Goal: Entertainment & Leisure: Browse casually

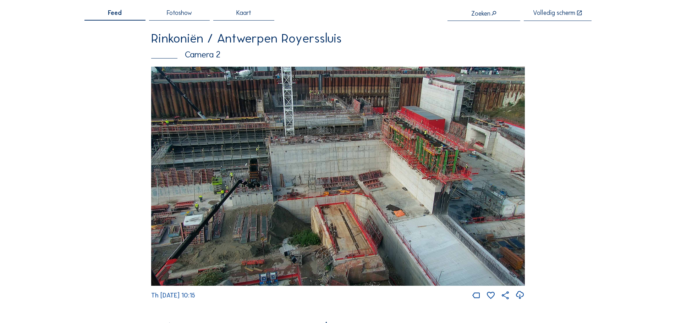
scroll to position [142, 0]
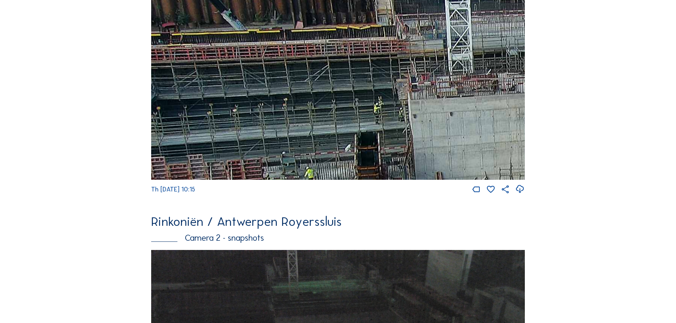
drag, startPoint x: 249, startPoint y: 125, endPoint x: 378, endPoint y: 280, distance: 201.7
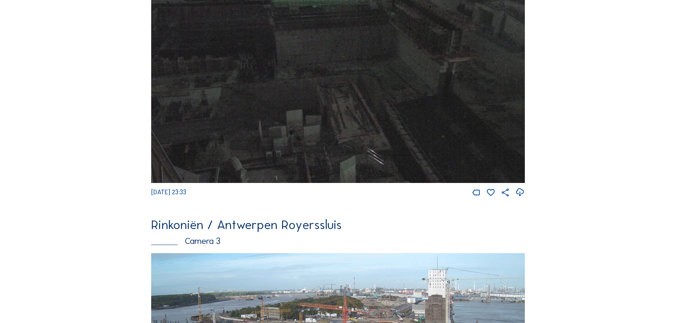
scroll to position [923, 0]
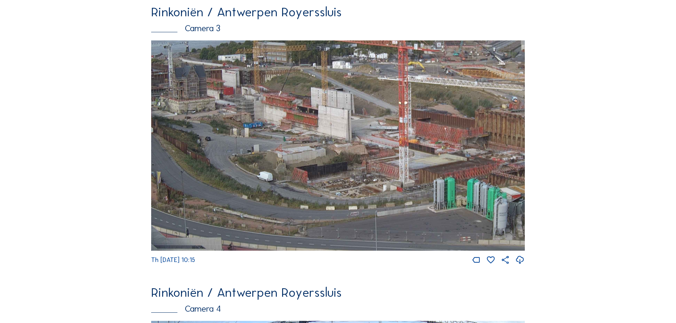
drag, startPoint x: 334, startPoint y: 187, endPoint x: 411, endPoint y: 184, distance: 76.7
click at [411, 184] on img at bounding box center [338, 145] width 374 height 210
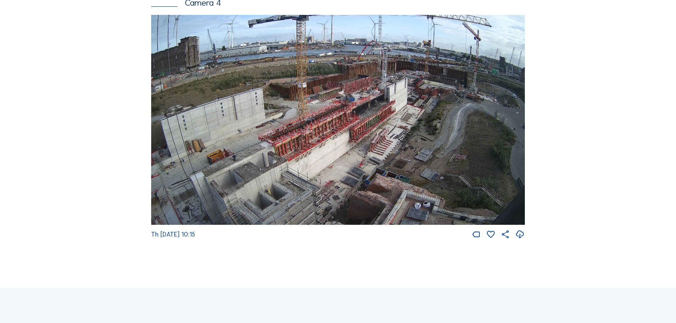
scroll to position [1277, 0]
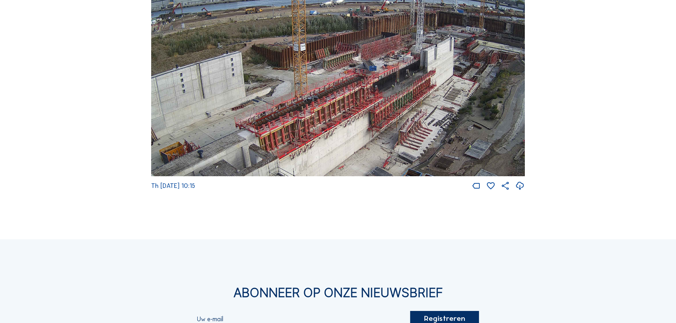
drag, startPoint x: 345, startPoint y: 100, endPoint x: 345, endPoint y: 120, distance: 19.5
click at [345, 120] on img at bounding box center [338, 71] width 374 height 210
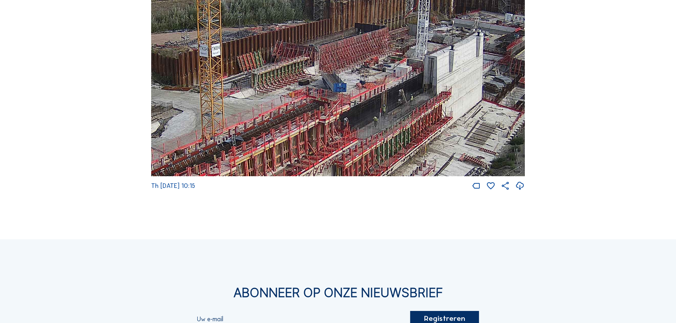
drag, startPoint x: 443, startPoint y: 66, endPoint x: 441, endPoint y: 100, distance: 33.4
click at [441, 100] on img at bounding box center [338, 71] width 374 height 210
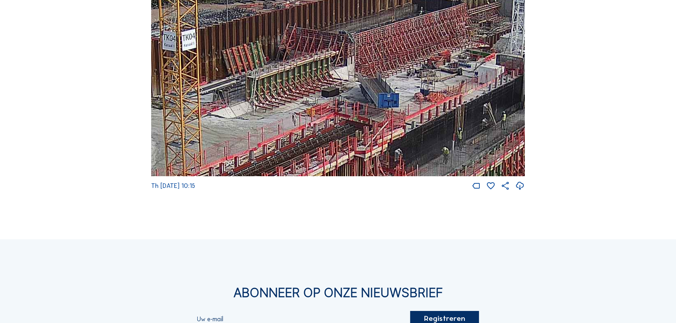
drag, startPoint x: 294, startPoint y: 112, endPoint x: 302, endPoint y: 105, distance: 10.1
click at [302, 105] on img at bounding box center [338, 71] width 374 height 210
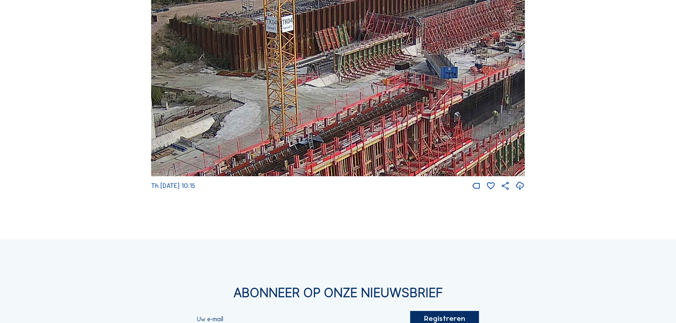
drag, startPoint x: 339, startPoint y: 97, endPoint x: 387, endPoint y: 75, distance: 53.3
click at [387, 75] on img at bounding box center [338, 71] width 374 height 210
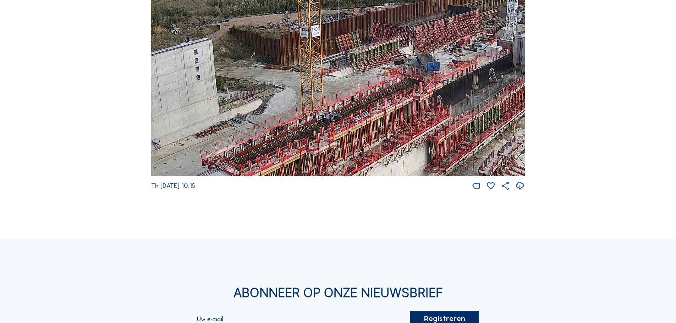
drag, startPoint x: 333, startPoint y: 118, endPoint x: 523, endPoint y: -12, distance: 230.7
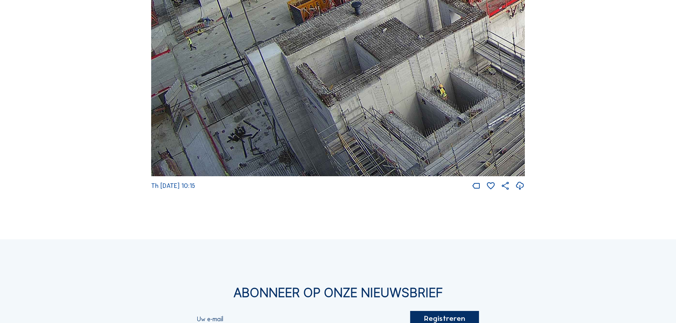
drag, startPoint x: 247, startPoint y: 133, endPoint x: 380, endPoint y: -4, distance: 191.4
drag, startPoint x: 309, startPoint y: 133, endPoint x: 326, endPoint y: 50, distance: 84.3
click at [326, 51] on img at bounding box center [338, 71] width 374 height 210
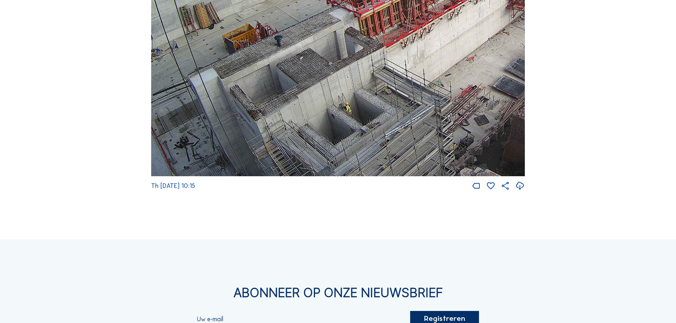
drag, startPoint x: 453, startPoint y: 109, endPoint x: 414, endPoint y: 67, distance: 57.0
click at [413, 69] on img at bounding box center [338, 71] width 374 height 210
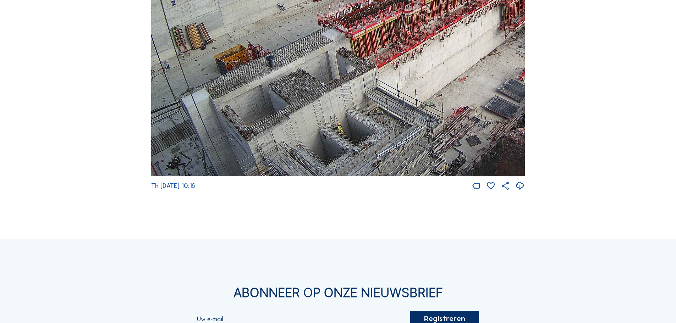
drag, startPoint x: 327, startPoint y: 124, endPoint x: 322, endPoint y: 135, distance: 12.3
click at [322, 135] on img at bounding box center [338, 71] width 374 height 210
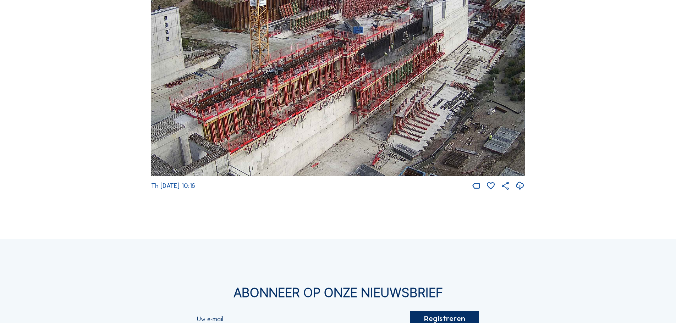
drag, startPoint x: 441, startPoint y: 88, endPoint x: 258, endPoint y: 191, distance: 210.1
click at [258, 191] on div "Th [DATE] 10:15" at bounding box center [338, 78] width 374 height 225
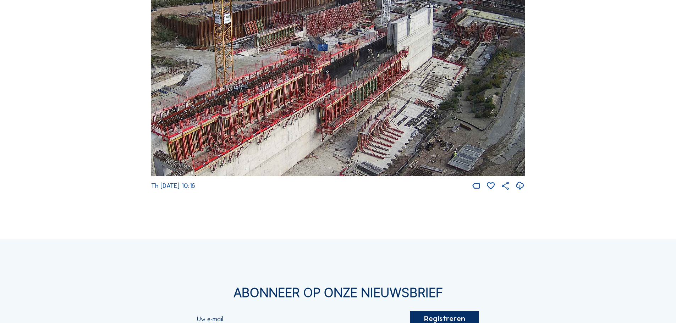
drag, startPoint x: 417, startPoint y: 115, endPoint x: 415, endPoint y: 122, distance: 7.2
click at [415, 122] on img at bounding box center [338, 71] width 374 height 210
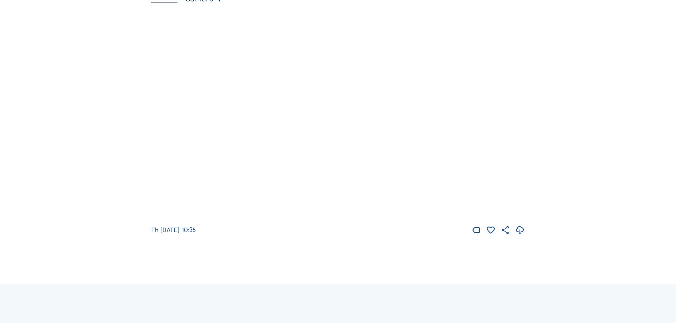
scroll to position [1277, 0]
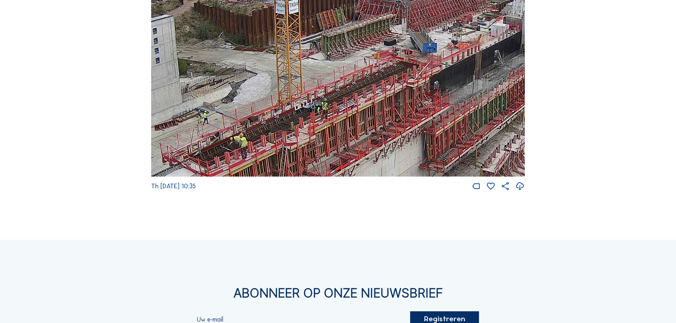
drag, startPoint x: 376, startPoint y: 128, endPoint x: 426, endPoint y: 76, distance: 72.5
click at [426, 76] on img at bounding box center [338, 72] width 374 height 210
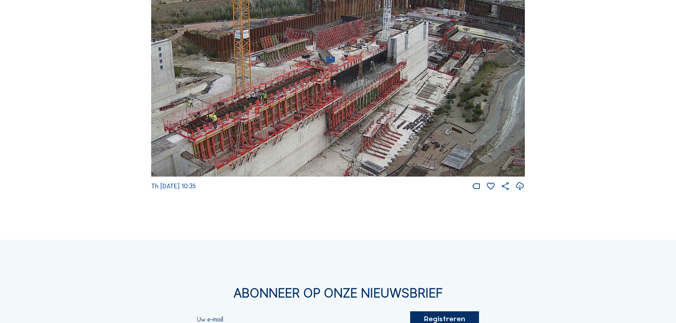
drag, startPoint x: 430, startPoint y: 73, endPoint x: 430, endPoint y: 92, distance: 18.8
click at [430, 92] on img at bounding box center [338, 72] width 374 height 210
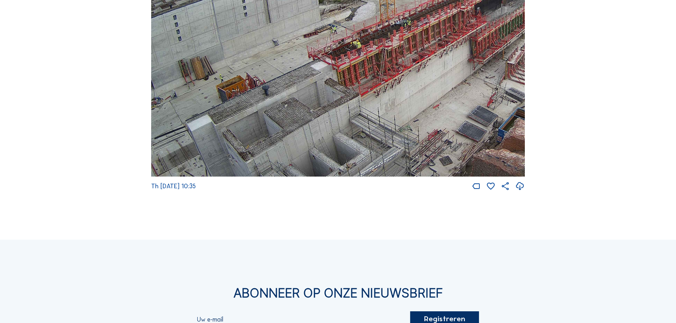
drag, startPoint x: 386, startPoint y: 143, endPoint x: 579, endPoint y: 63, distance: 208.3
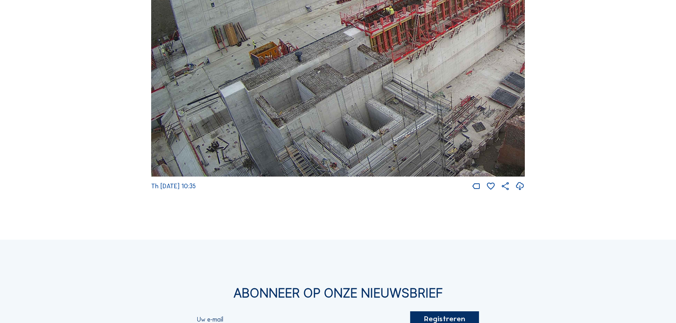
drag, startPoint x: 336, startPoint y: 79, endPoint x: 442, endPoint y: 24, distance: 119.3
click at [442, 24] on img at bounding box center [338, 72] width 374 height 210
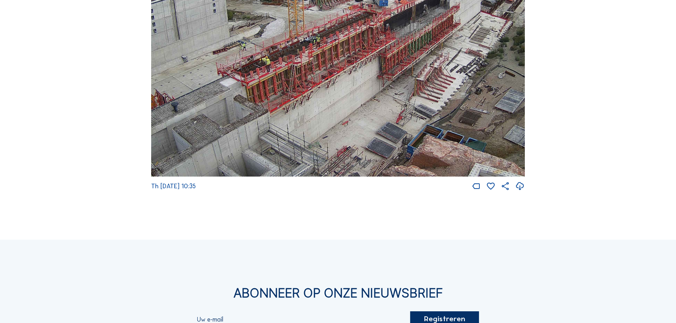
drag, startPoint x: 452, startPoint y: 63, endPoint x: 325, endPoint y: 114, distance: 136.5
click at [326, 114] on img at bounding box center [338, 72] width 374 height 210
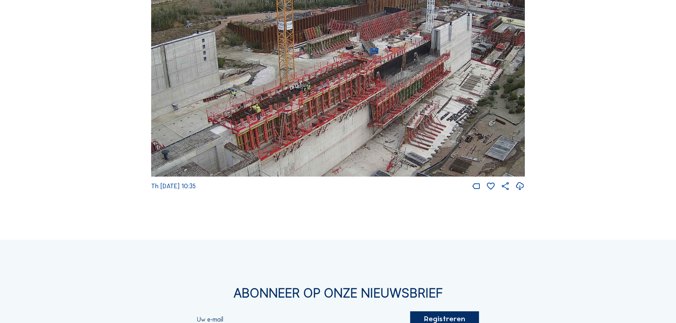
drag, startPoint x: 422, startPoint y: 60, endPoint x: 415, endPoint y: 105, distance: 46.0
click at [415, 105] on img at bounding box center [338, 72] width 374 height 210
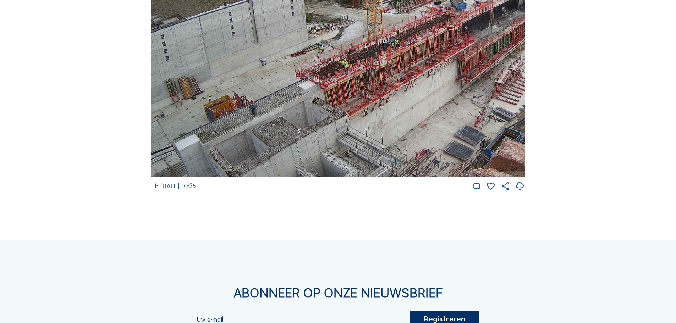
drag, startPoint x: 331, startPoint y: 143, endPoint x: 461, endPoint y: 54, distance: 157.0
click at [453, 64] on img at bounding box center [338, 72] width 374 height 210
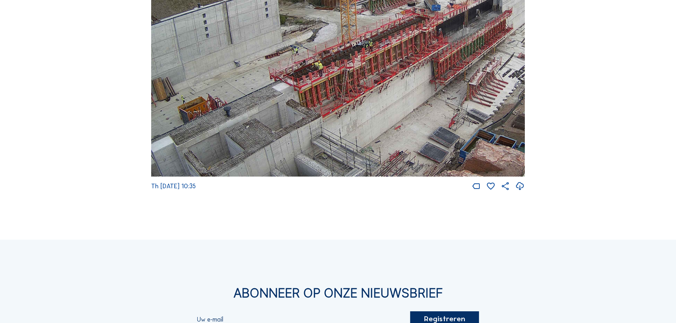
drag, startPoint x: 477, startPoint y: 61, endPoint x: 418, endPoint y: 88, distance: 65.4
click at [418, 88] on img at bounding box center [338, 72] width 374 height 210
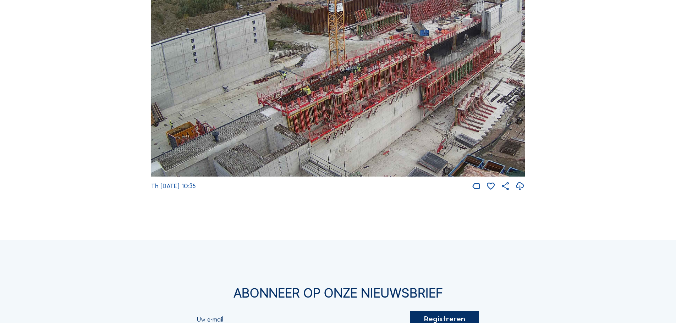
drag, startPoint x: 419, startPoint y: 67, endPoint x: 407, endPoint y: 92, distance: 27.8
click at [407, 92] on img at bounding box center [338, 72] width 374 height 210
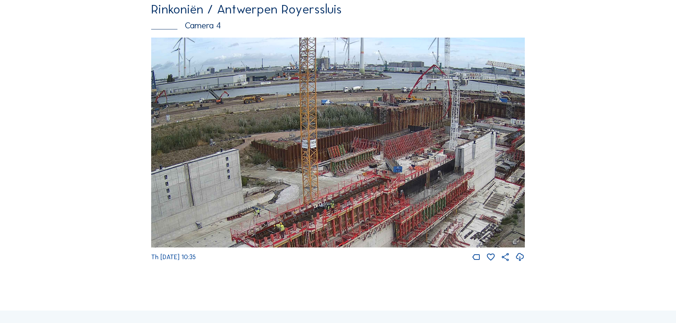
drag, startPoint x: 474, startPoint y: 110, endPoint x: 452, endPoint y: 159, distance: 53.5
click at [452, 159] on img at bounding box center [338, 143] width 374 height 210
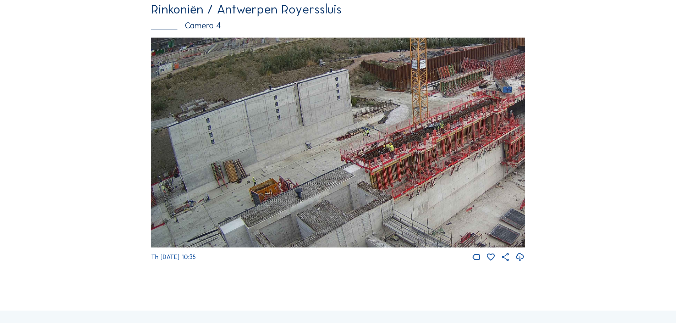
drag, startPoint x: 358, startPoint y: 143, endPoint x: 494, endPoint y: 94, distance: 144.1
click at [494, 94] on img at bounding box center [338, 143] width 374 height 210
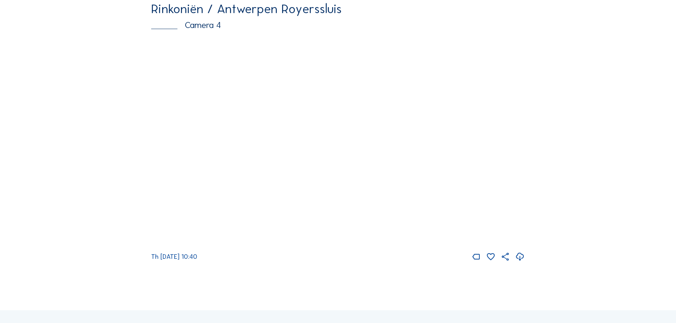
scroll to position [1206, 0]
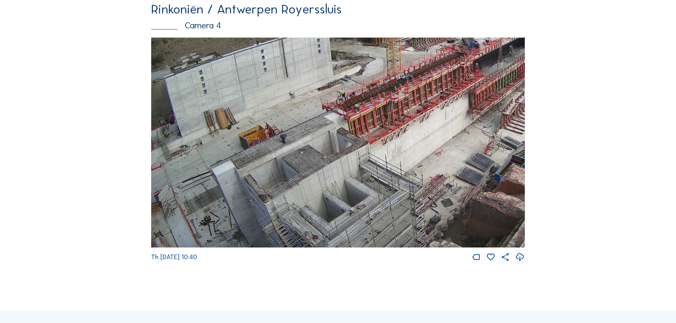
drag, startPoint x: 295, startPoint y: 213, endPoint x: 402, endPoint y: 145, distance: 126.9
click at [402, 145] on img at bounding box center [338, 143] width 374 height 210
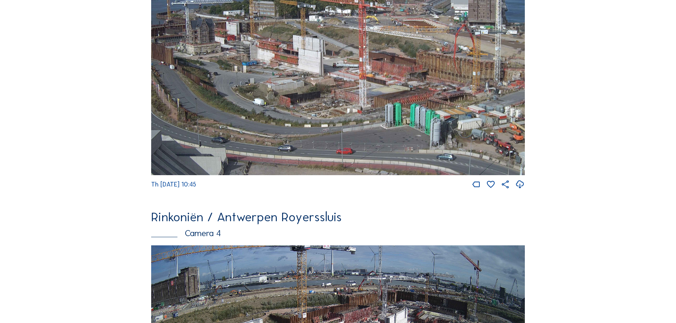
scroll to position [1135, 0]
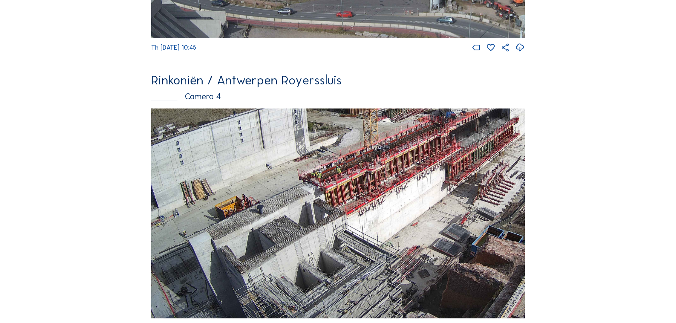
drag, startPoint x: 267, startPoint y: 289, endPoint x: 334, endPoint y: 178, distance: 129.7
click at [333, 178] on img at bounding box center [338, 214] width 374 height 210
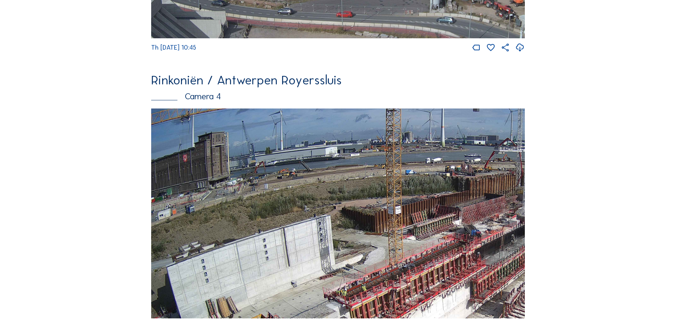
drag, startPoint x: 289, startPoint y: 185, endPoint x: 417, endPoint y: 303, distance: 173.7
click at [417, 303] on img at bounding box center [338, 214] width 374 height 210
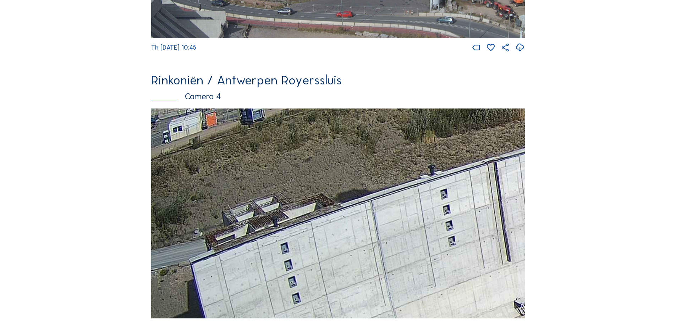
drag, startPoint x: 214, startPoint y: 264, endPoint x: 281, endPoint y: 245, distance: 69.6
click at [281, 245] on img at bounding box center [338, 214] width 374 height 210
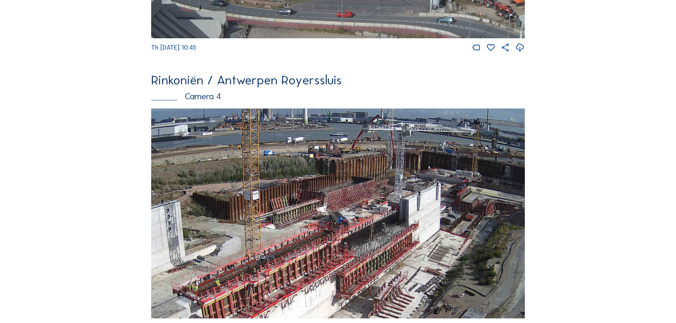
drag, startPoint x: 396, startPoint y: 232, endPoint x: 228, endPoint y: 261, distance: 170.3
click at [224, 265] on img at bounding box center [338, 214] width 374 height 210
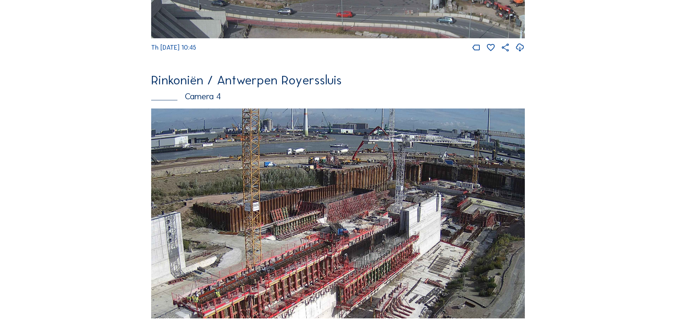
drag, startPoint x: 387, startPoint y: 227, endPoint x: 386, endPoint y: 244, distance: 17.0
click at [386, 244] on img at bounding box center [338, 214] width 374 height 210
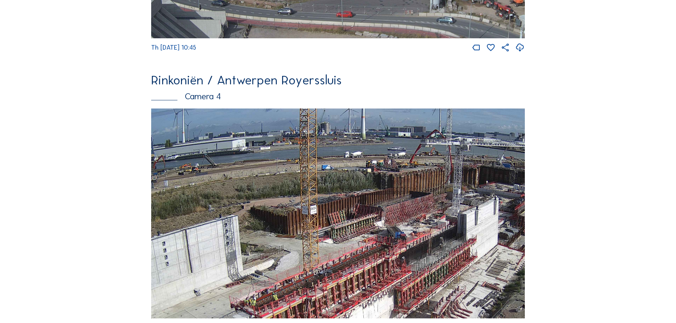
drag, startPoint x: 308, startPoint y: 249, endPoint x: 366, endPoint y: 249, distance: 58.2
click at [366, 249] on img at bounding box center [338, 214] width 374 height 210
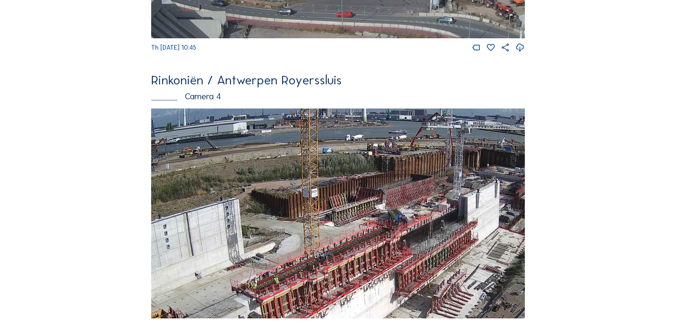
drag, startPoint x: 433, startPoint y: 272, endPoint x: 431, endPoint y: 205, distance: 66.4
click at [431, 205] on img at bounding box center [338, 214] width 374 height 210
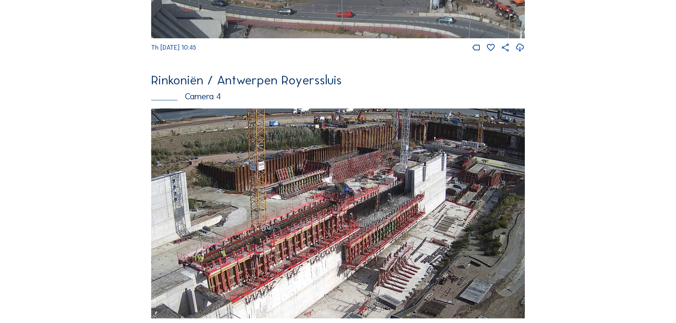
drag, startPoint x: 419, startPoint y: 170, endPoint x: 371, endPoint y: 189, distance: 51.7
click at [371, 189] on img at bounding box center [338, 214] width 374 height 210
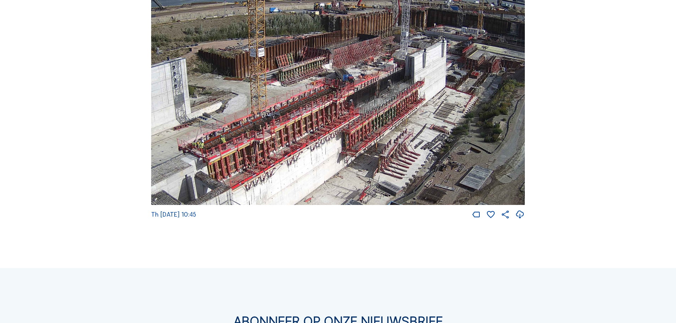
scroll to position [1178, 0]
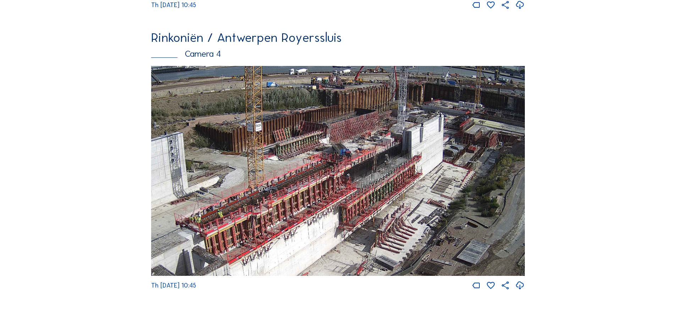
drag, startPoint x: 381, startPoint y: 213, endPoint x: 378, endPoint y: 216, distance: 4.5
click at [378, 216] on img at bounding box center [338, 171] width 374 height 210
drag, startPoint x: 417, startPoint y: 171, endPoint x: 410, endPoint y: 182, distance: 13.4
click at [410, 182] on img at bounding box center [338, 171] width 374 height 210
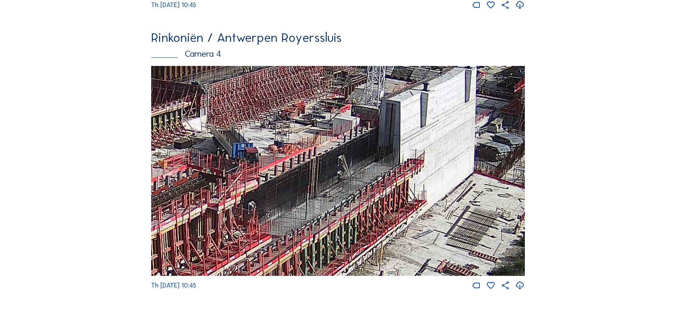
click at [403, 200] on img at bounding box center [338, 171] width 374 height 210
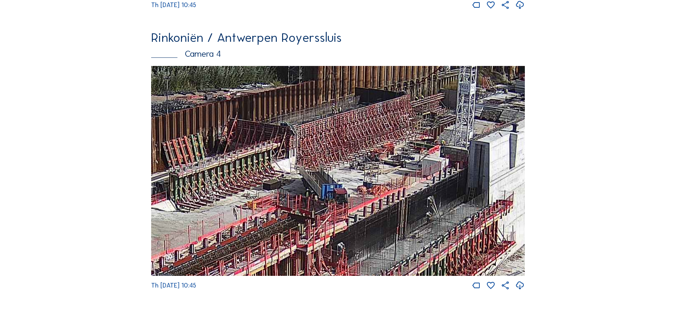
drag, startPoint x: 297, startPoint y: 238, endPoint x: 386, endPoint y: 277, distance: 97.9
click at [386, 276] on img at bounding box center [338, 171] width 374 height 210
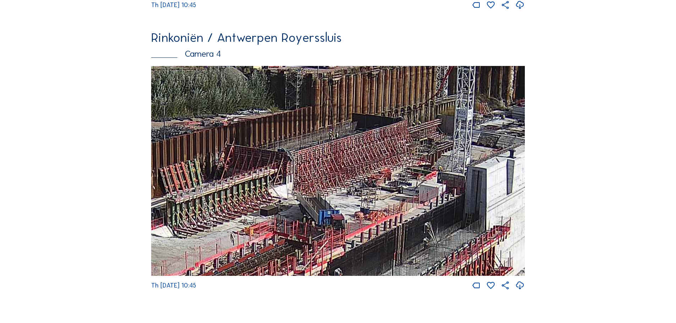
drag, startPoint x: 419, startPoint y: 170, endPoint x: 416, endPoint y: 196, distance: 26.0
click at [416, 196] on img at bounding box center [338, 171] width 374 height 210
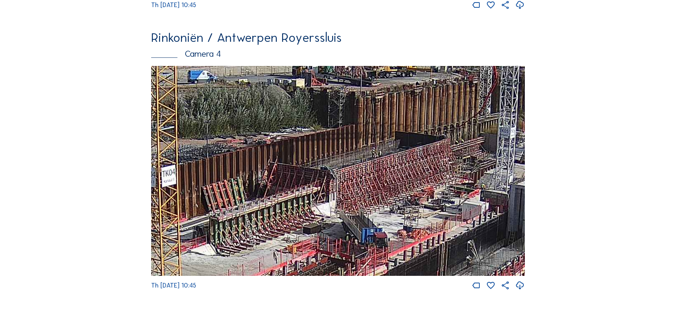
drag, startPoint x: 344, startPoint y: 184, endPoint x: 399, endPoint y: 205, distance: 59.5
click at [399, 205] on img at bounding box center [338, 171] width 374 height 210
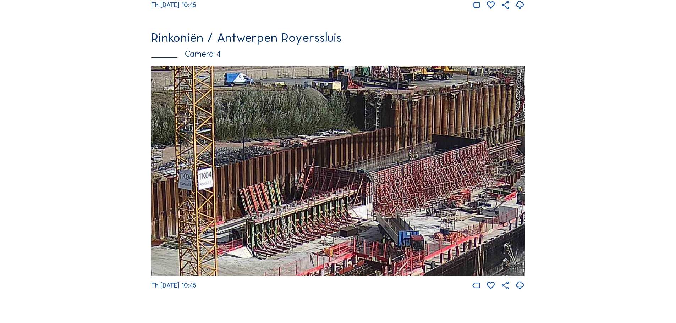
drag, startPoint x: 343, startPoint y: 209, endPoint x: 410, endPoint y: 216, distance: 67.5
click at [410, 216] on img at bounding box center [338, 171] width 374 height 210
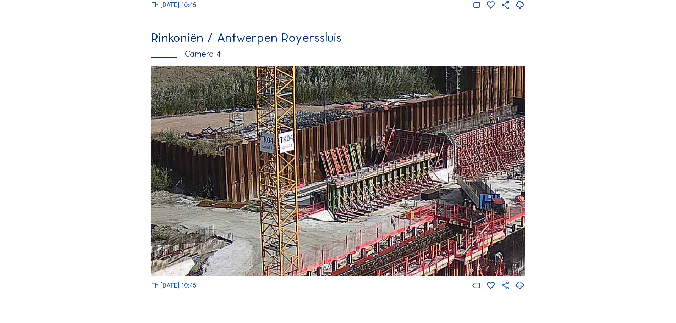
drag, startPoint x: 394, startPoint y: 254, endPoint x: 408, endPoint y: 209, distance: 46.9
click at [408, 209] on img at bounding box center [338, 171] width 374 height 210
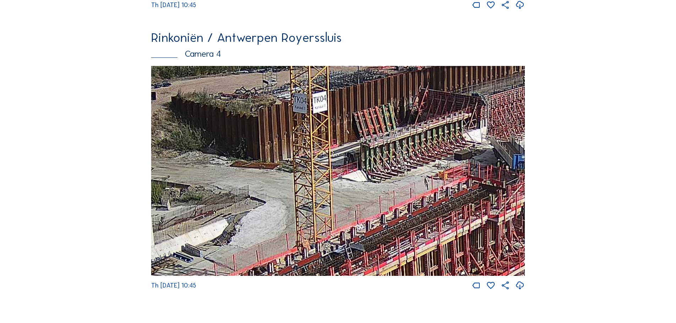
drag, startPoint x: 325, startPoint y: 246, endPoint x: 359, endPoint y: 205, distance: 52.9
click at [359, 205] on img at bounding box center [338, 171] width 374 height 210
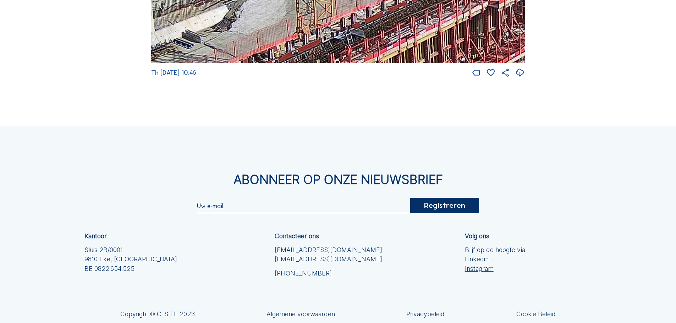
scroll to position [1249, 0]
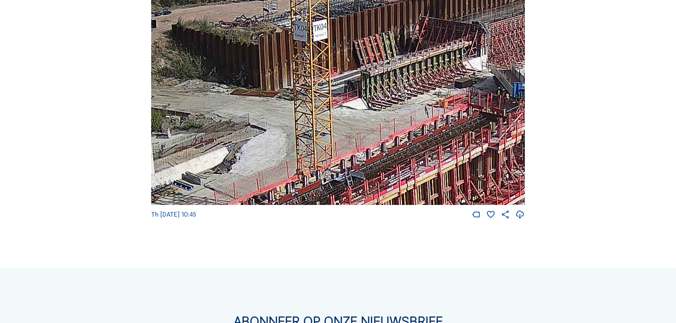
drag, startPoint x: 293, startPoint y: 168, endPoint x: 515, endPoint y: 1, distance: 278.0
click at [515, 1] on div "Rinkoniën / Antwerpen Royerssluis Camera 4 Th 11 Sep 2025 10:45" at bounding box center [338, 90] width 374 height 260
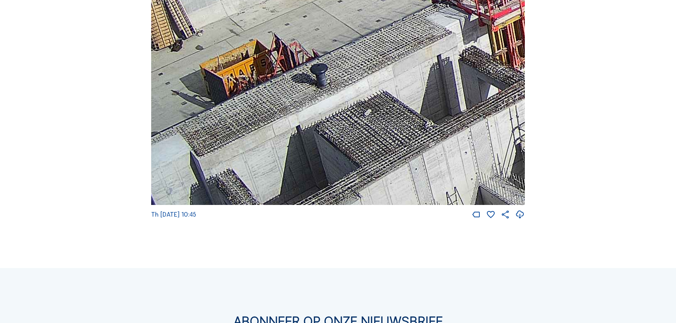
drag, startPoint x: 377, startPoint y: 158, endPoint x: 498, endPoint y: 17, distance: 185.2
click at [496, 19] on img at bounding box center [338, 100] width 374 height 210
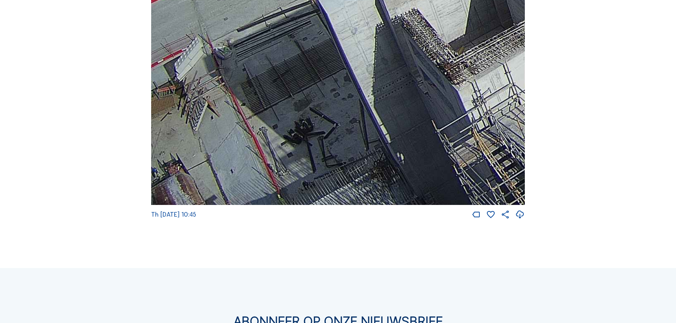
drag, startPoint x: 279, startPoint y: 176, endPoint x: 501, endPoint y: -26, distance: 299.8
drag, startPoint x: 421, startPoint y: 167, endPoint x: 432, endPoint y: 79, distance: 89.0
click at [432, 79] on img at bounding box center [338, 100] width 374 height 210
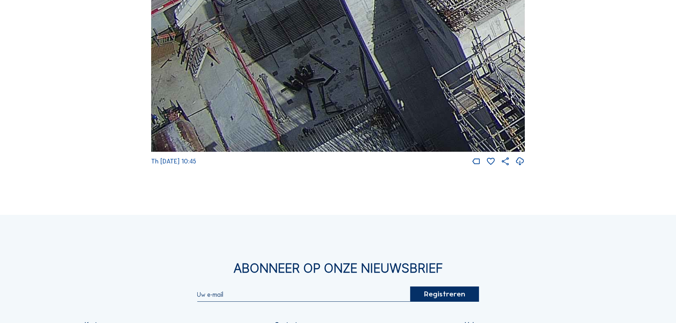
scroll to position [1178, 0]
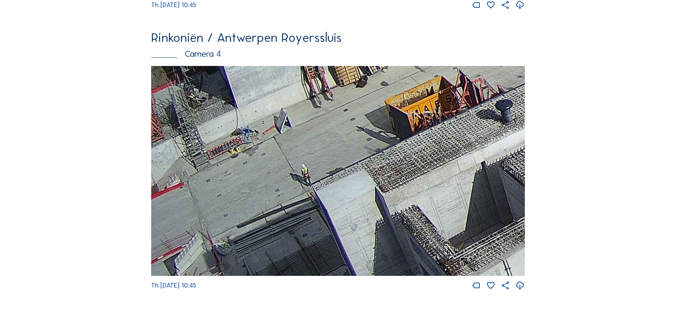
drag, startPoint x: 432, startPoint y: 217, endPoint x: 477, endPoint y: 272, distance: 70.9
click at [477, 272] on img at bounding box center [338, 171] width 374 height 210
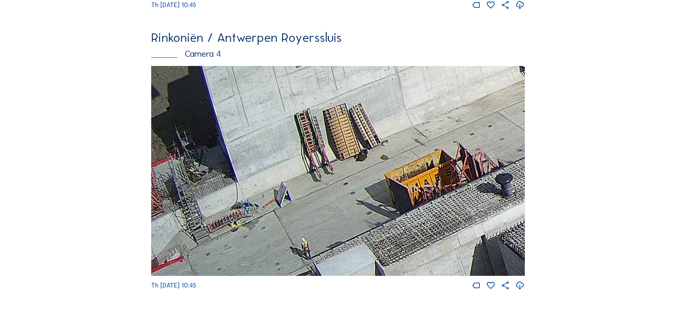
drag, startPoint x: 287, startPoint y: 204, endPoint x: 380, endPoint y: 280, distance: 119.0
click at [380, 276] on img at bounding box center [338, 171] width 374 height 210
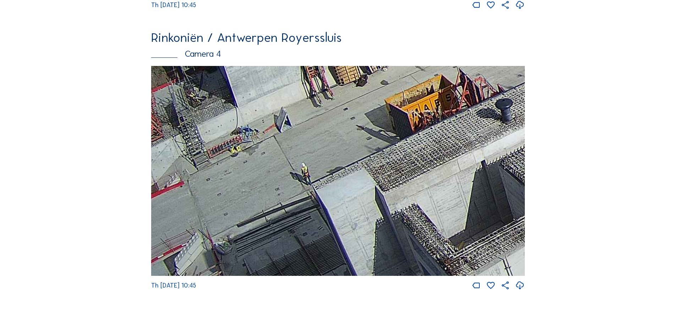
drag, startPoint x: 272, startPoint y: 148, endPoint x: 306, endPoint y: 51, distance: 102.4
click at [305, 52] on div "Rinkoniën / Antwerpen Royerssluis Camera 4 Th 11 Sep 2025 10:45" at bounding box center [338, 161] width 374 height 260
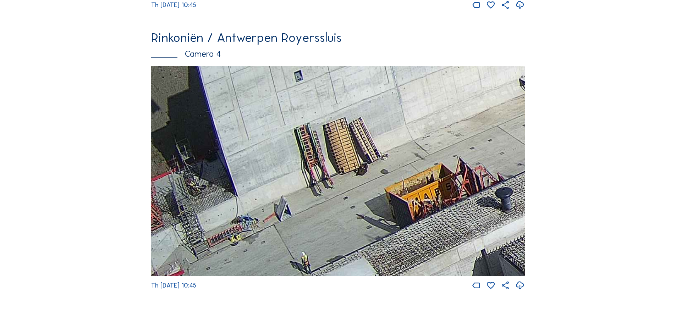
drag, startPoint x: 271, startPoint y: 122, endPoint x: 363, endPoint y: 219, distance: 133.0
click at [363, 219] on img at bounding box center [338, 171] width 374 height 210
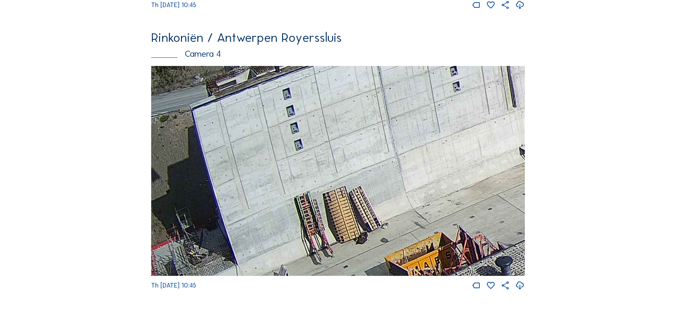
drag, startPoint x: 255, startPoint y: 136, endPoint x: 329, endPoint y: 205, distance: 100.6
click at [329, 205] on img at bounding box center [338, 171] width 374 height 210
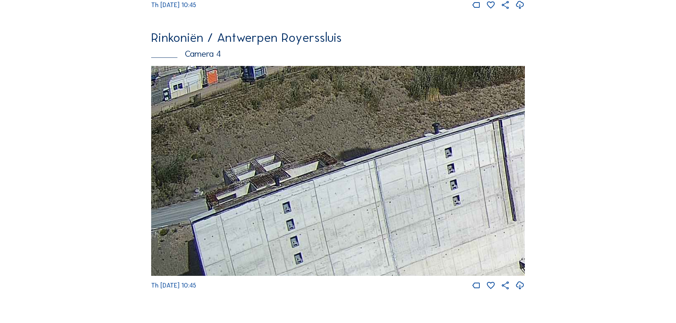
drag, startPoint x: 289, startPoint y: 142, endPoint x: 430, endPoint y: 256, distance: 181.1
click at [430, 256] on img at bounding box center [338, 171] width 374 height 210
